Goal: Navigation & Orientation: Find specific page/section

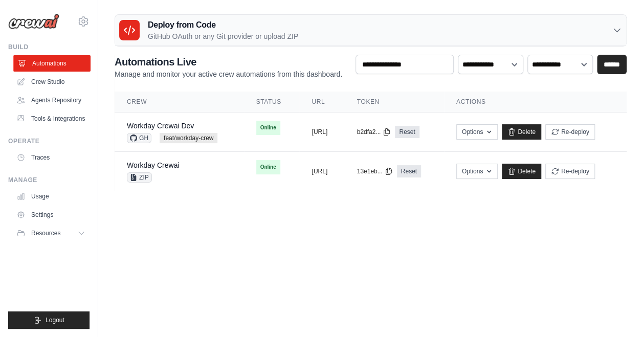
click at [70, 64] on link "Automations" at bounding box center [51, 63] width 77 height 16
click at [614, 29] on icon at bounding box center [617, 30] width 6 height 3
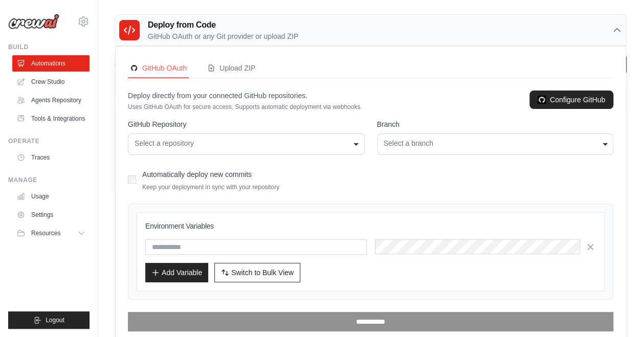
click at [614, 29] on icon at bounding box center [617, 30] width 10 height 10
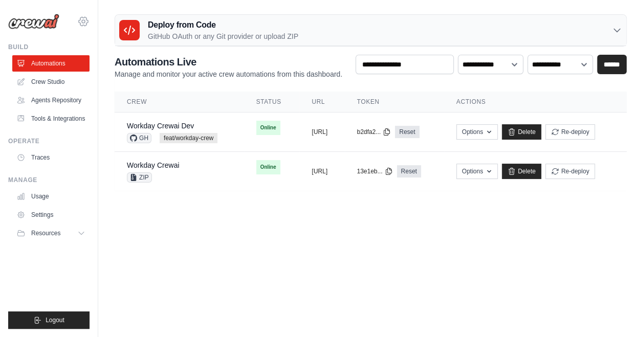
click at [82, 28] on div "sanyam.dubey-ext2@ab-inbev.com AB InBev - GHQ Jet Skis Training - CrewAI Settin…" at bounding box center [48, 16] width 81 height 33
click at [82, 20] on icon at bounding box center [83, 21] width 3 height 3
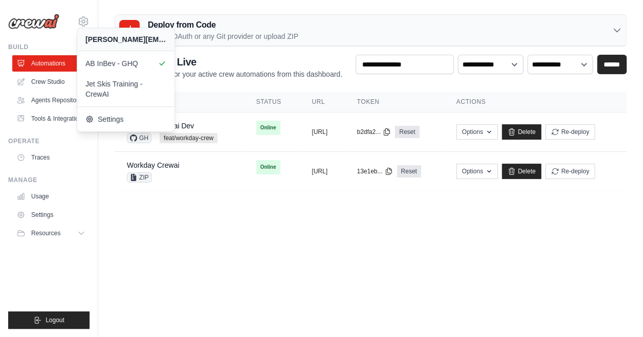
click at [277, 225] on body "sanyam.dubey-ext2@ab-inbev.com AB InBev - GHQ Jet Skis Training - CrewAI GitHub" at bounding box center [321, 168] width 643 height 337
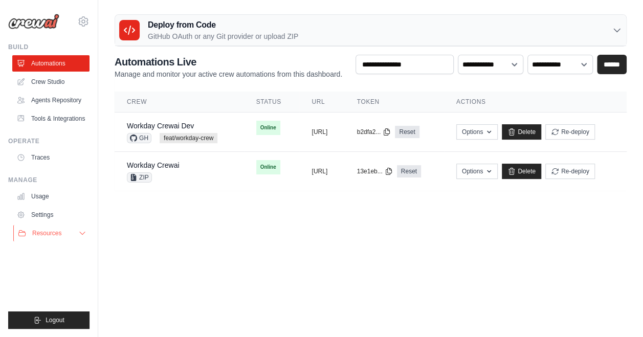
click at [57, 232] on span "Resources" at bounding box center [46, 233] width 29 height 8
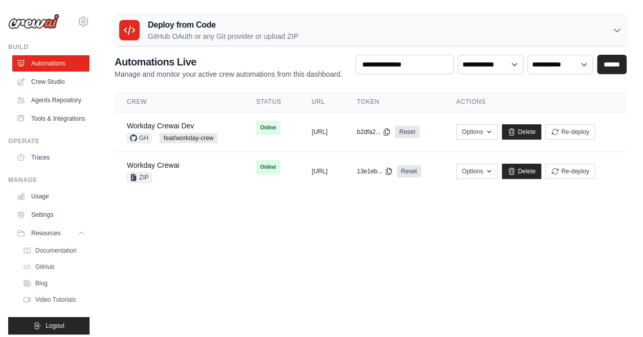
scroll to position [21, 0]
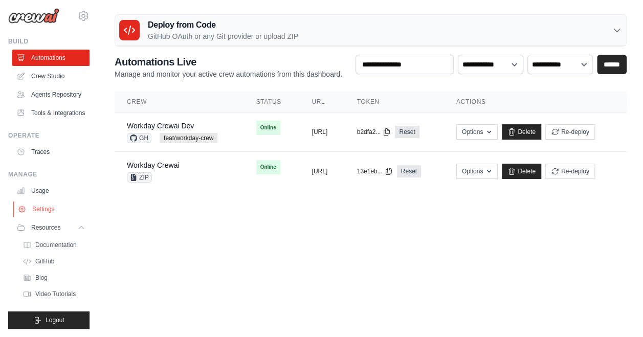
click at [40, 207] on link "Settings" at bounding box center [51, 209] width 77 height 16
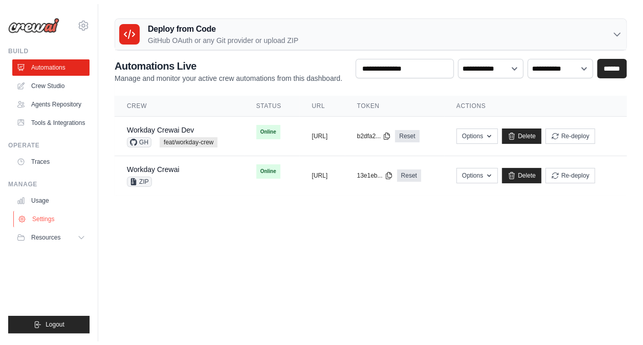
scroll to position [0, 0]
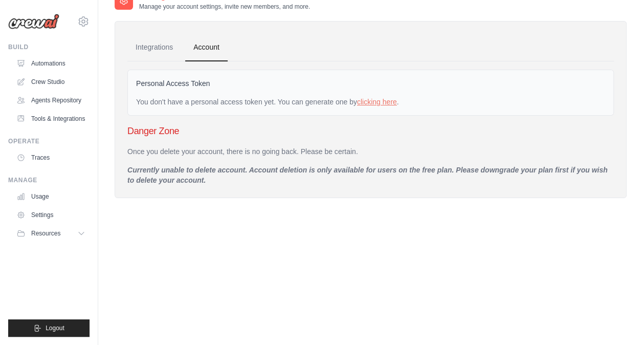
scroll to position [20, 0]
click at [154, 42] on link "Integrations" at bounding box center [154, 47] width 54 height 28
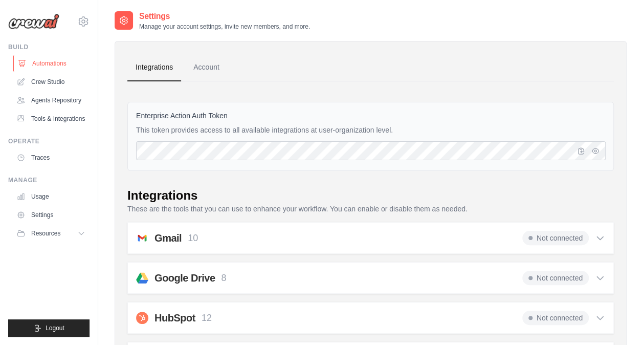
click at [47, 61] on link "Automations" at bounding box center [51, 63] width 77 height 16
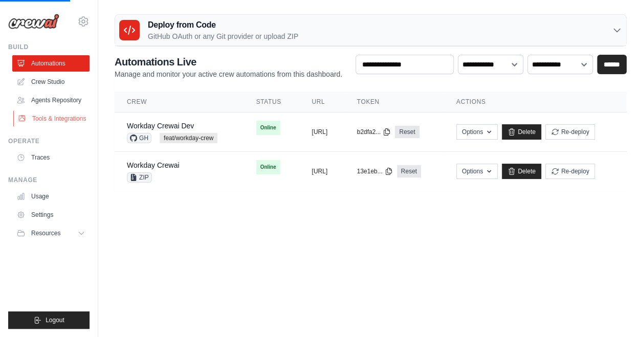
click at [63, 114] on link "Tools & Integrations" at bounding box center [51, 119] width 77 height 16
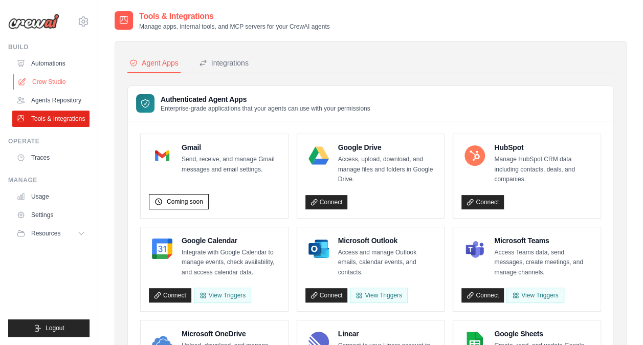
click at [52, 85] on link "Crew Studio" at bounding box center [51, 82] width 77 height 16
click at [50, 86] on link "Crew Studio" at bounding box center [51, 82] width 77 height 16
click at [46, 61] on link "Automations" at bounding box center [51, 63] width 77 height 16
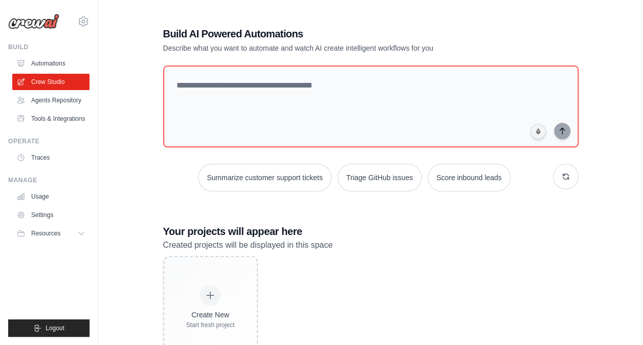
click at [126, 109] on div "Build AI Powered Automations Describe what you want to automate and watch AI cr…" at bounding box center [371, 192] width 512 height 364
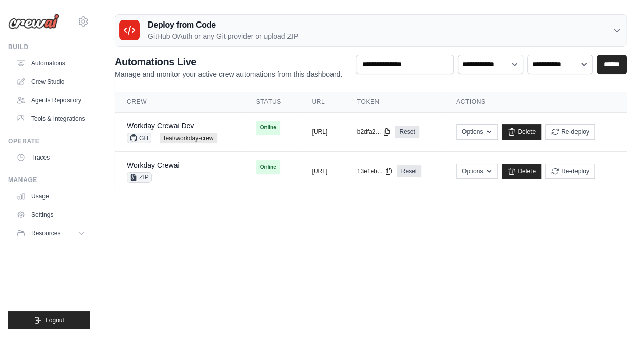
scroll to position [8, 0]
click at [82, 20] on icon at bounding box center [83, 21] width 3 height 3
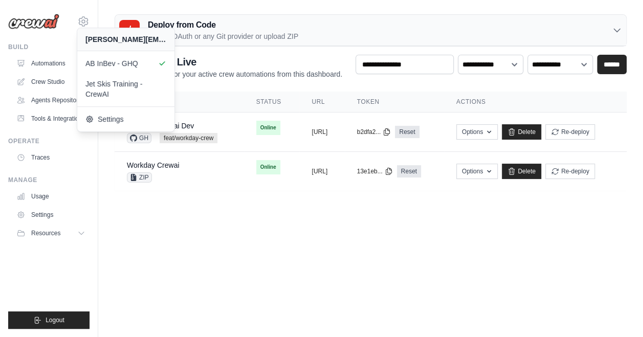
click at [179, 224] on body "sanyam.dubey-ext2@ab-inbev.com AB InBev - GHQ Jet Skis Training - CrewAI GitHub" at bounding box center [321, 168] width 643 height 337
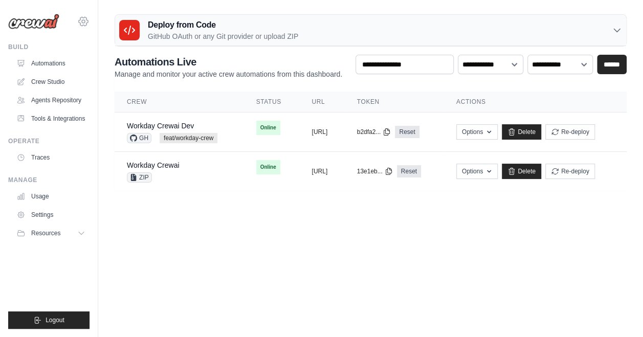
click at [88, 24] on icon at bounding box center [83, 21] width 12 height 12
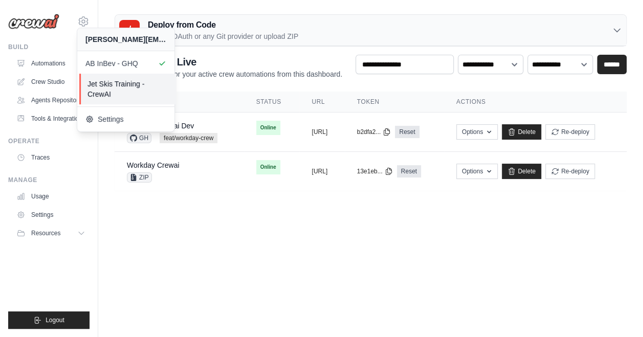
click at [109, 83] on span "Jet Skis Training - CrewAI" at bounding box center [128, 89] width 81 height 20
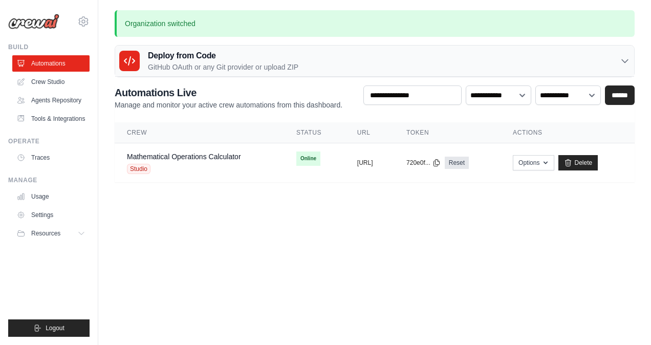
click at [288, 234] on body "[PERSON_NAME][EMAIL_ADDRESS][PERSON_NAME][DOMAIN_NAME] AB InBev - GHQ Jet Skis …" at bounding box center [325, 172] width 651 height 345
